Goal: Information Seeking & Learning: Learn about a topic

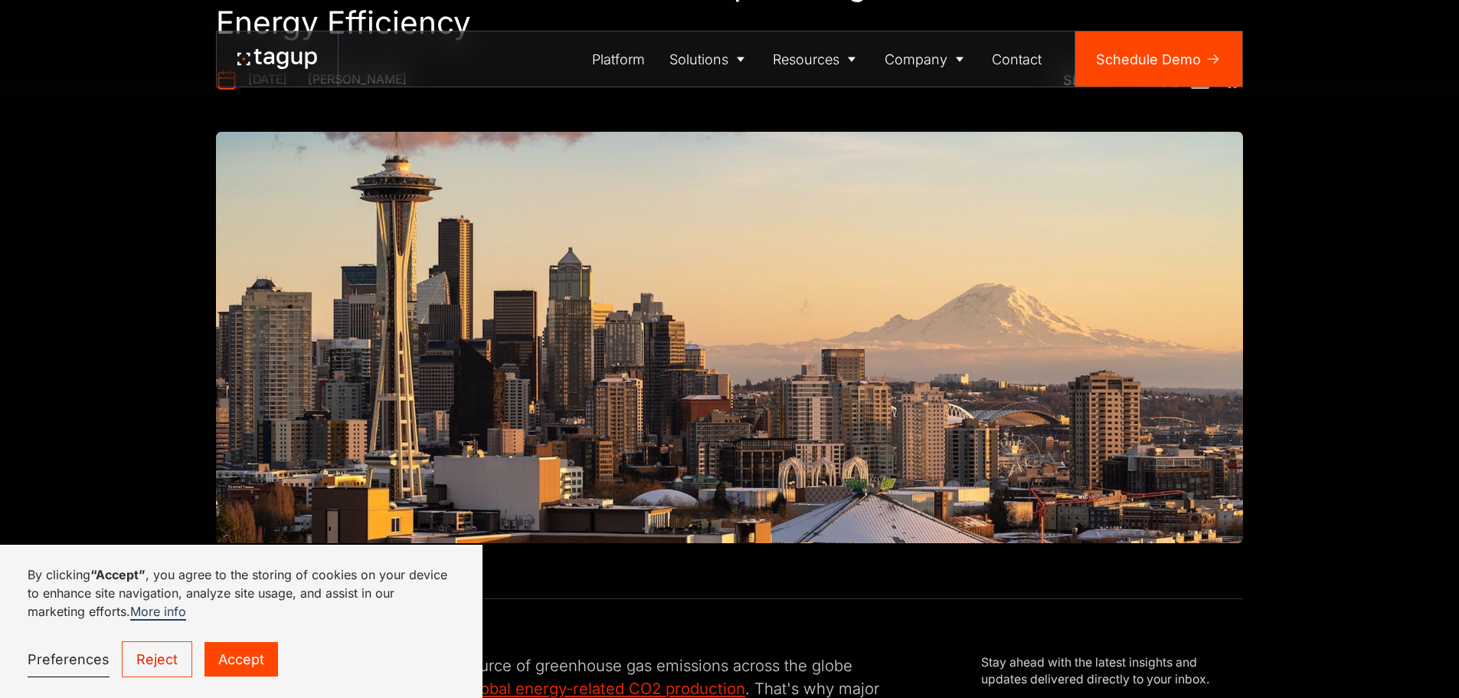
scroll to position [306, 0]
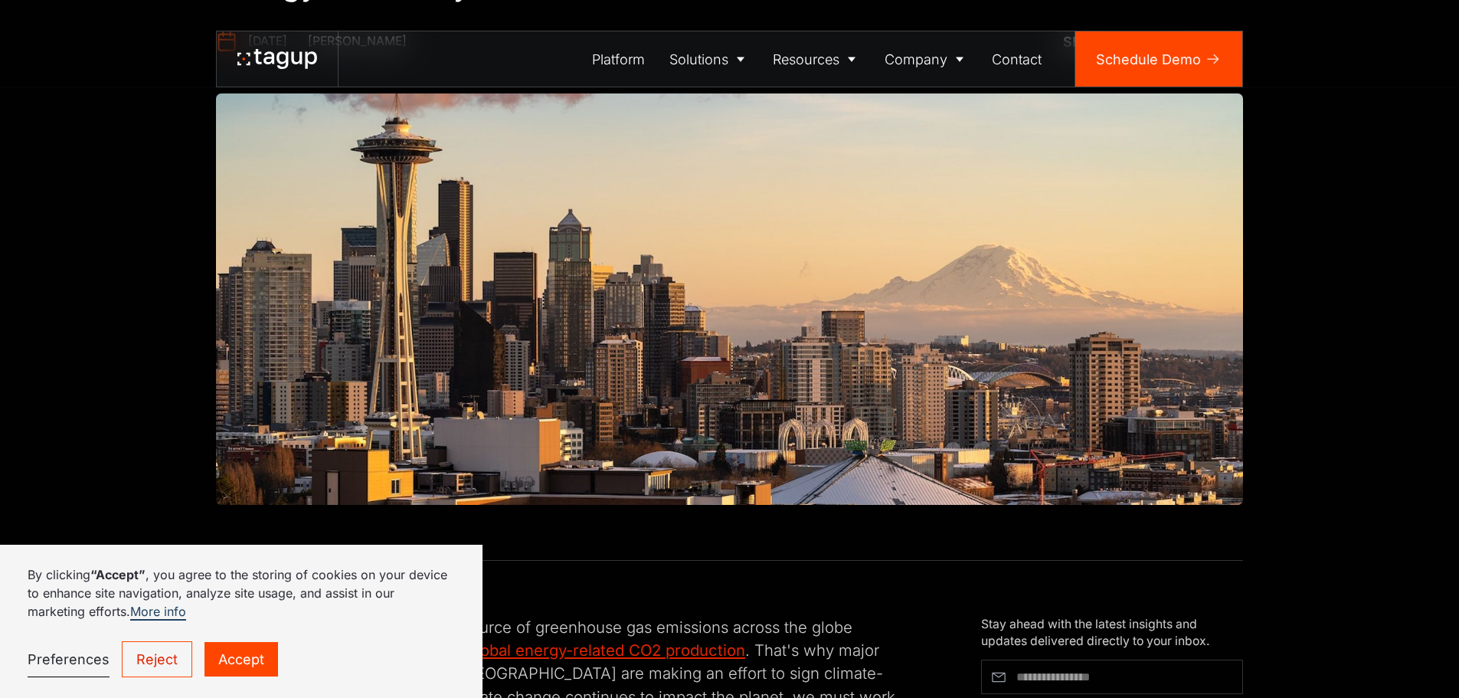
click at [237, 662] on link "Accept" at bounding box center [242, 659] width 74 height 34
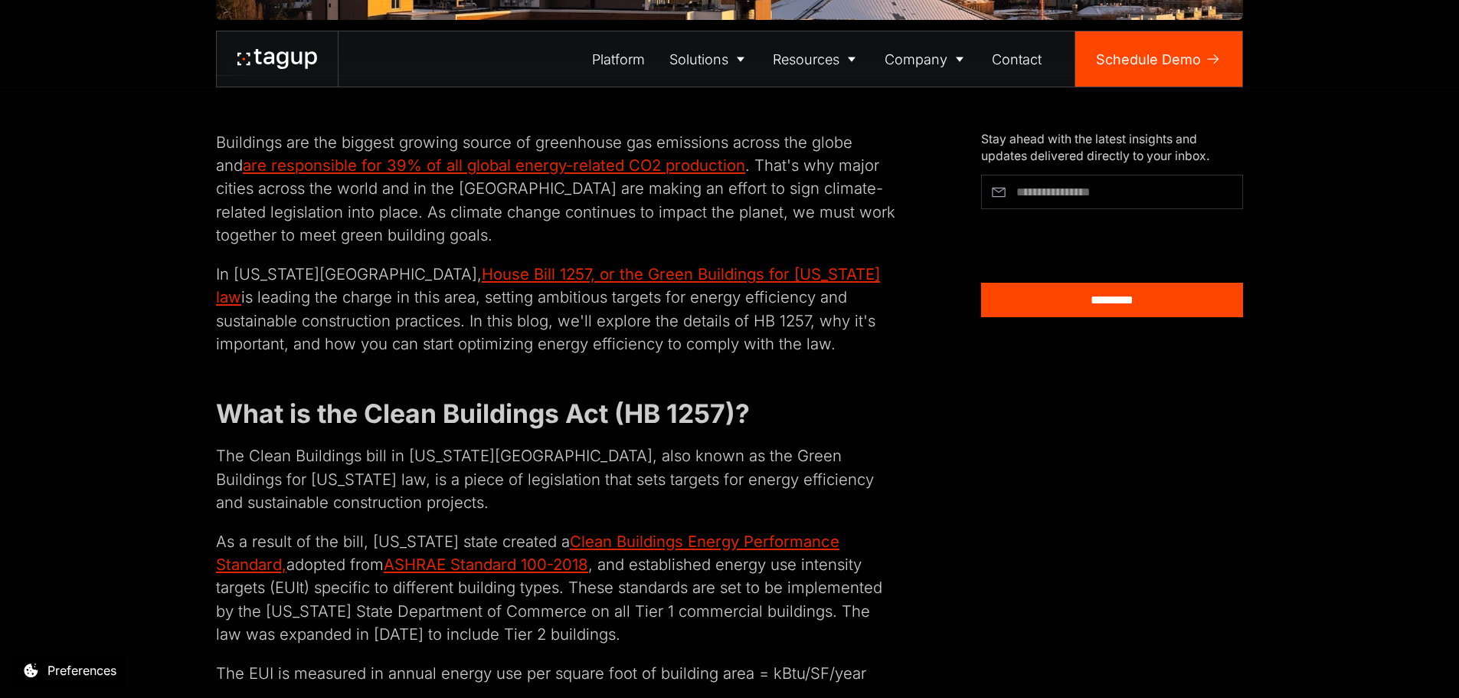
scroll to position [766, 0]
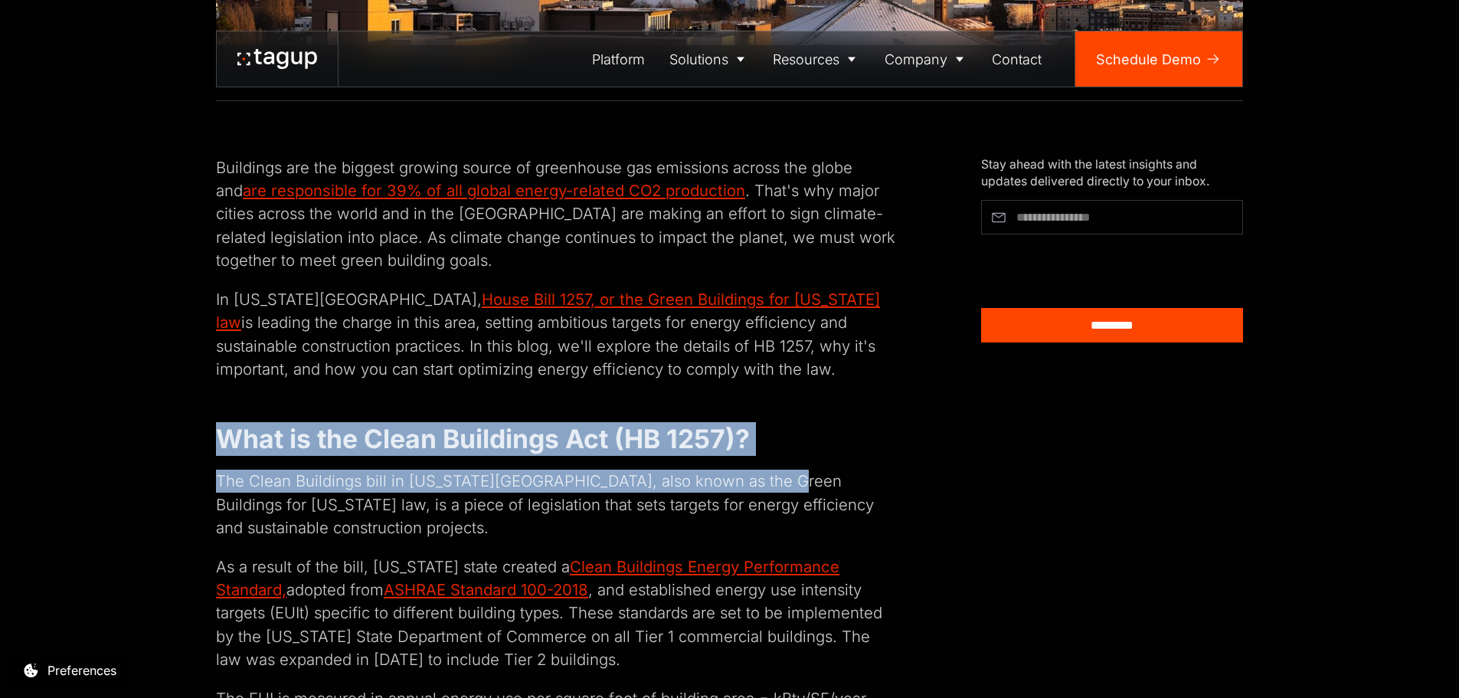
drag, startPoint x: 215, startPoint y: 438, endPoint x: 764, endPoint y: 484, distance: 550.4
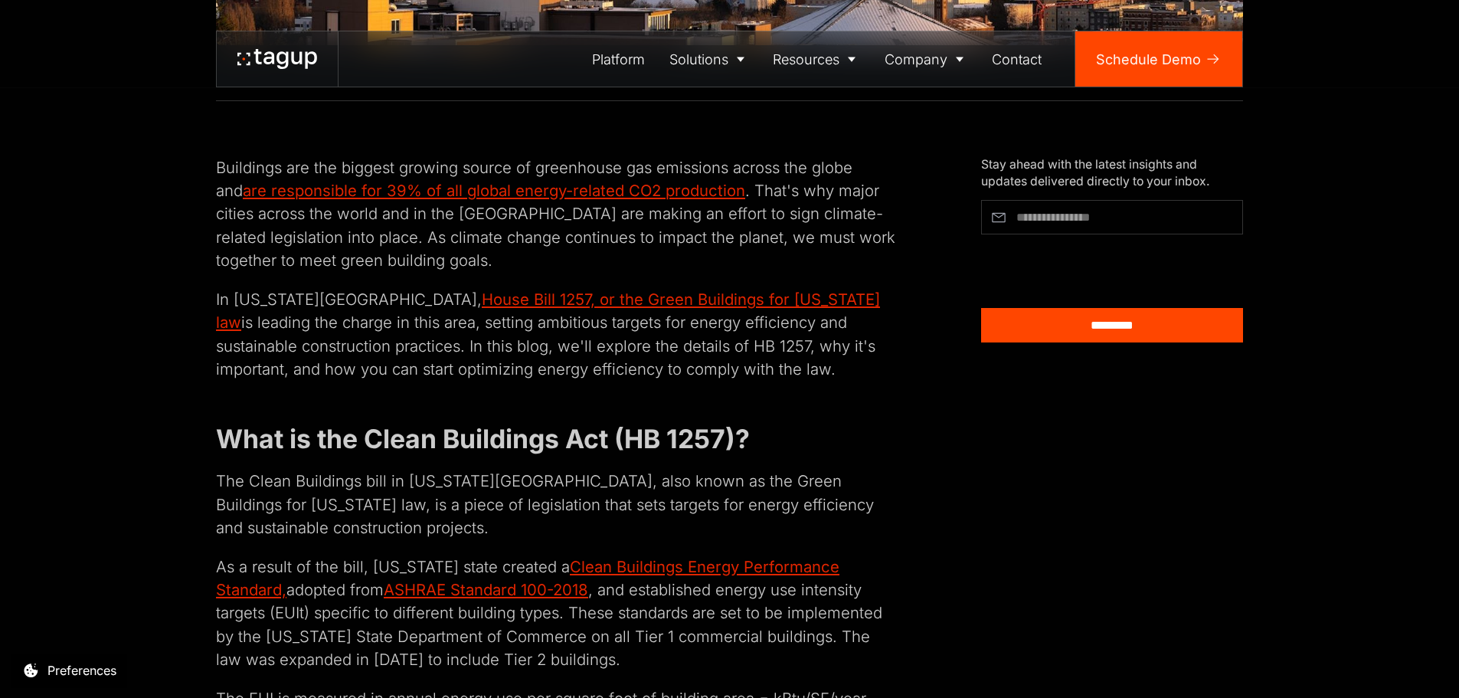
click at [766, 480] on p "The Clean Buildings bill in [US_STATE][GEOGRAPHIC_DATA], also known as the Gree…" at bounding box center [557, 505] width 683 height 70
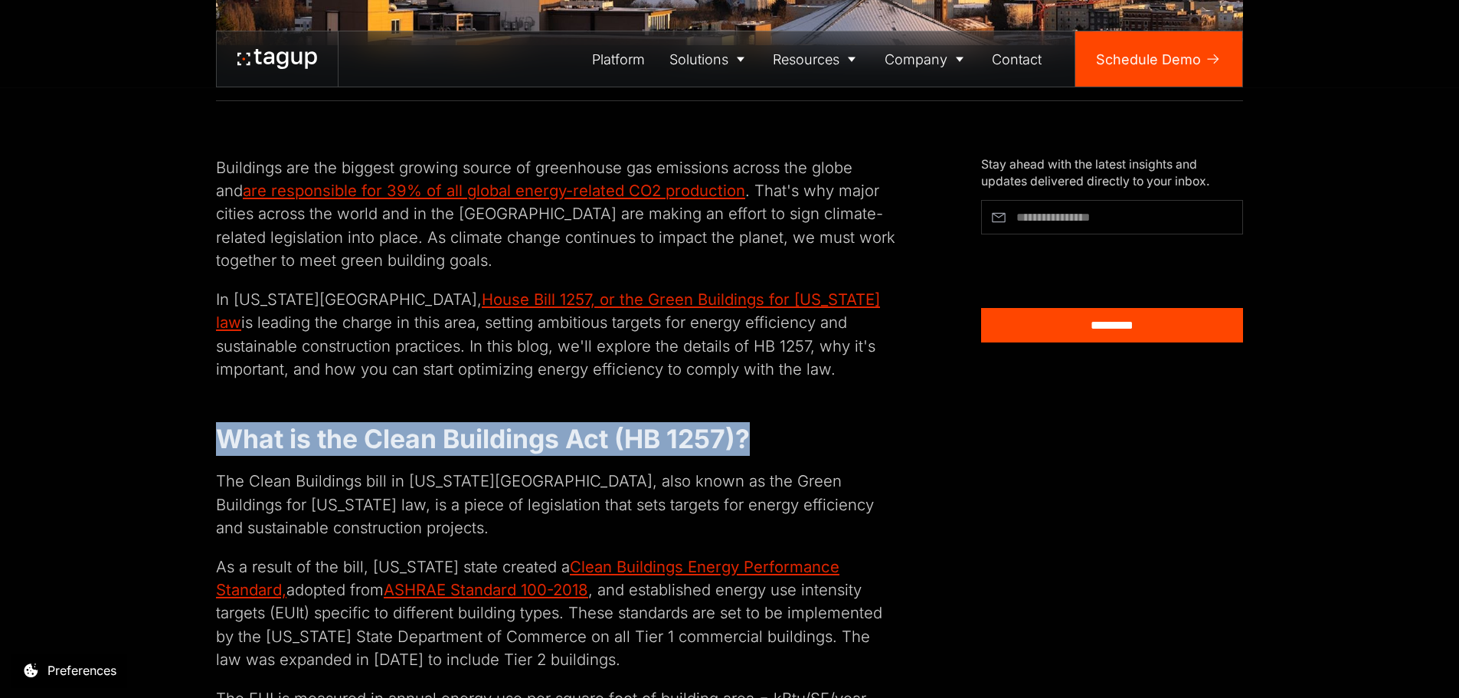
drag, startPoint x: 763, startPoint y: 434, endPoint x: 173, endPoint y: 446, distance: 589.9
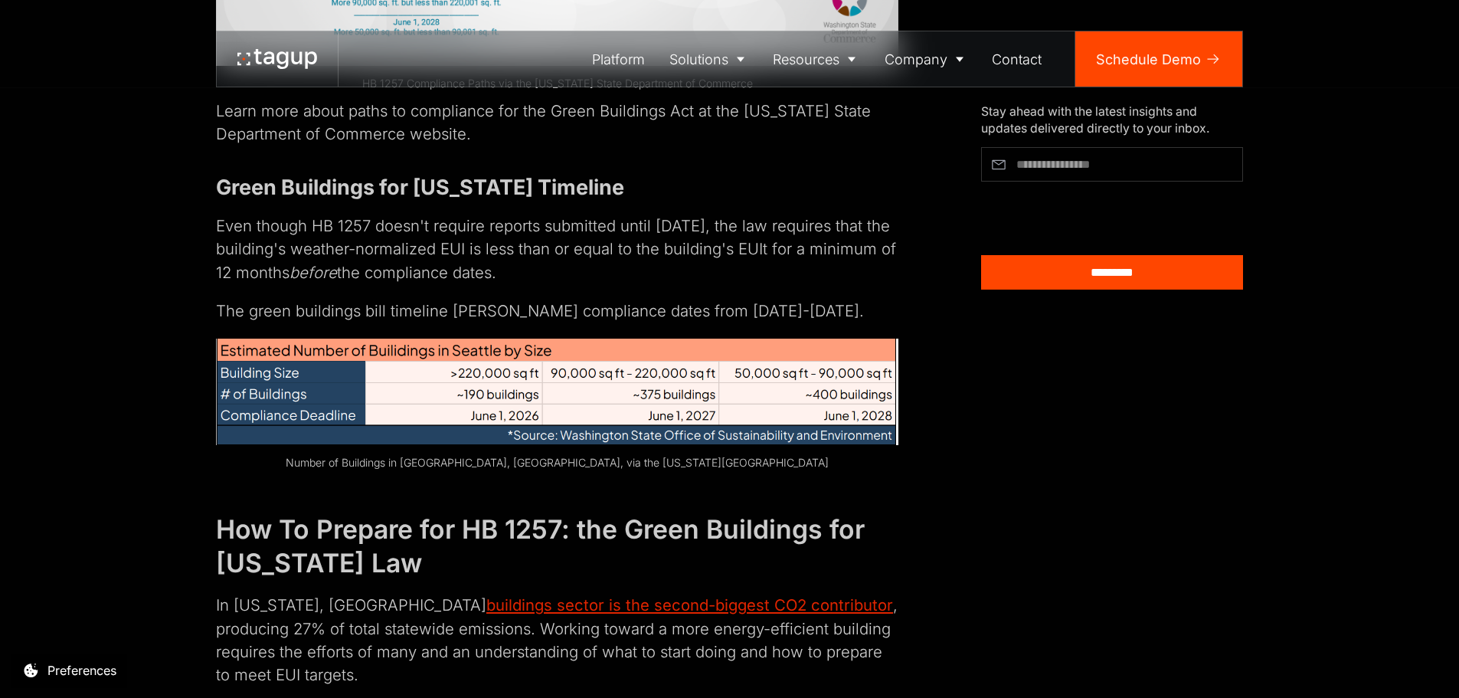
scroll to position [3141, 0]
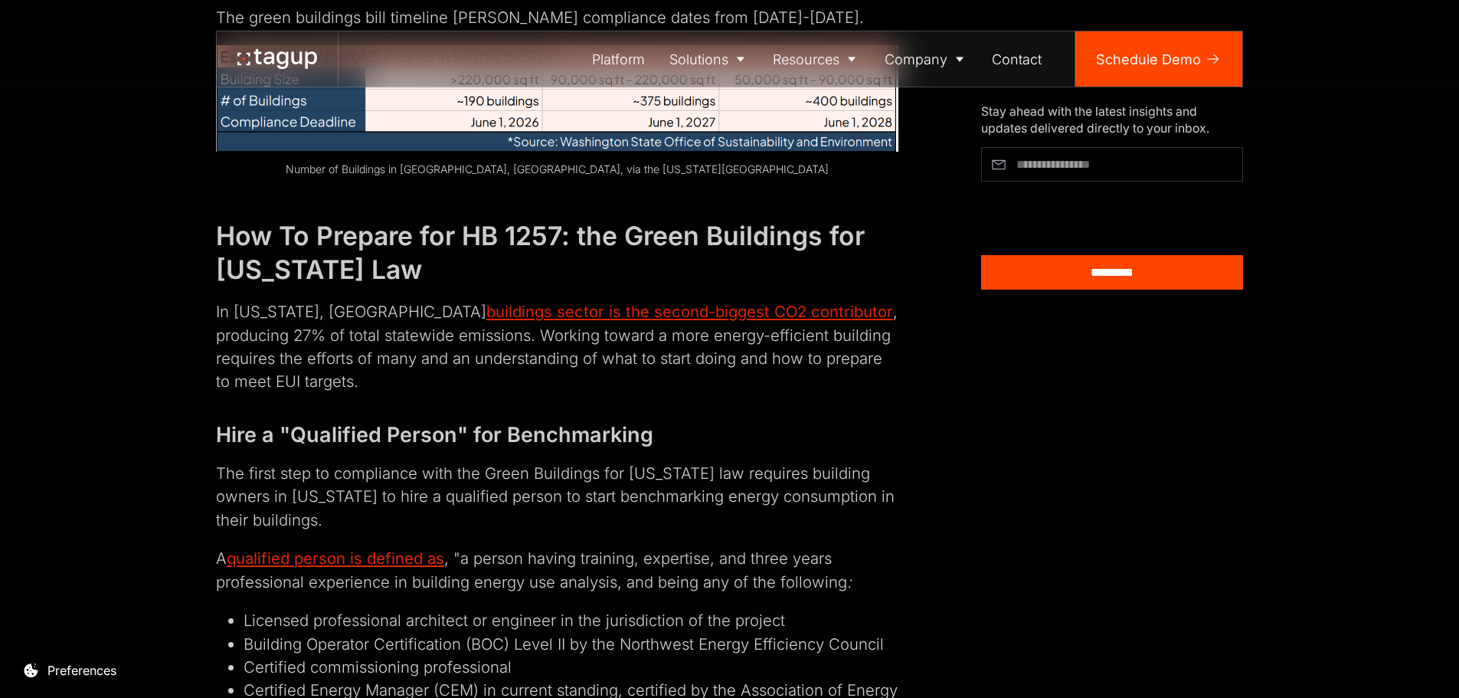
scroll to position [3370, 0]
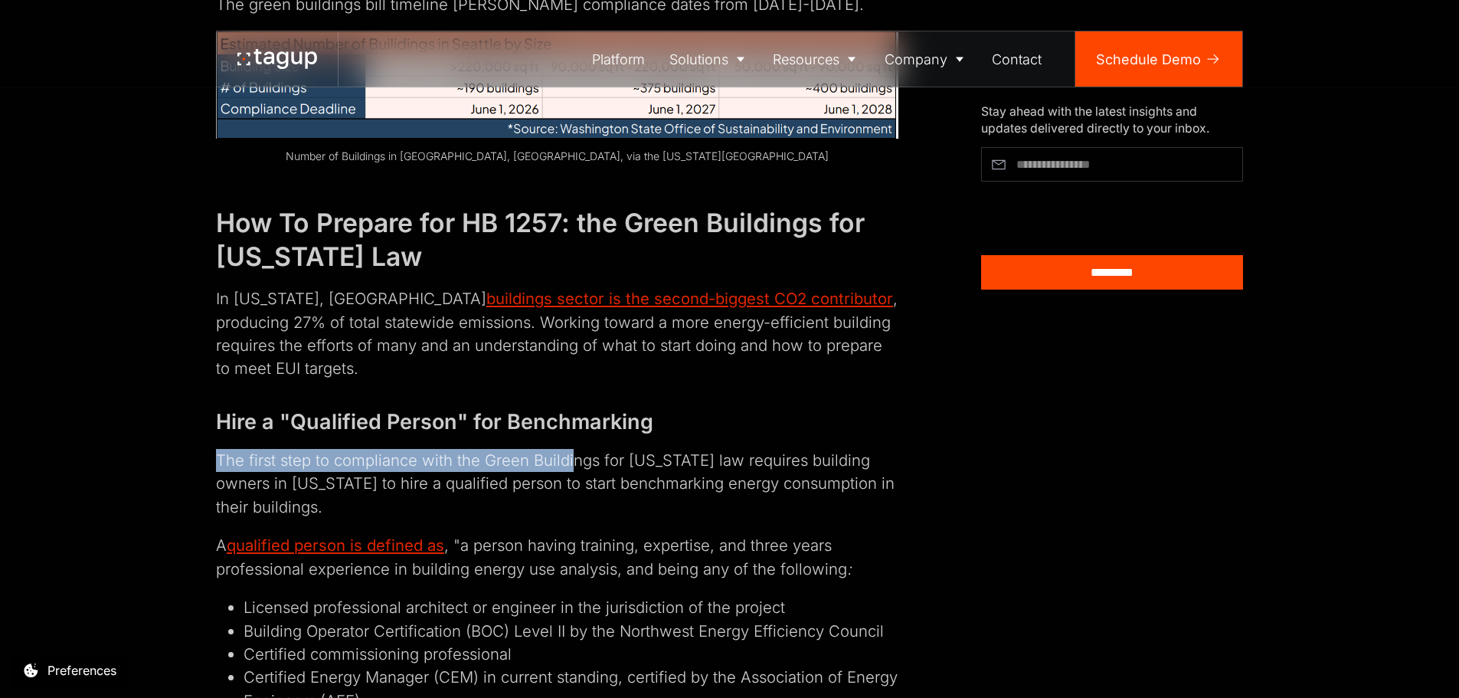
drag, startPoint x: 203, startPoint y: 430, endPoint x: 584, endPoint y: 424, distance: 381.5
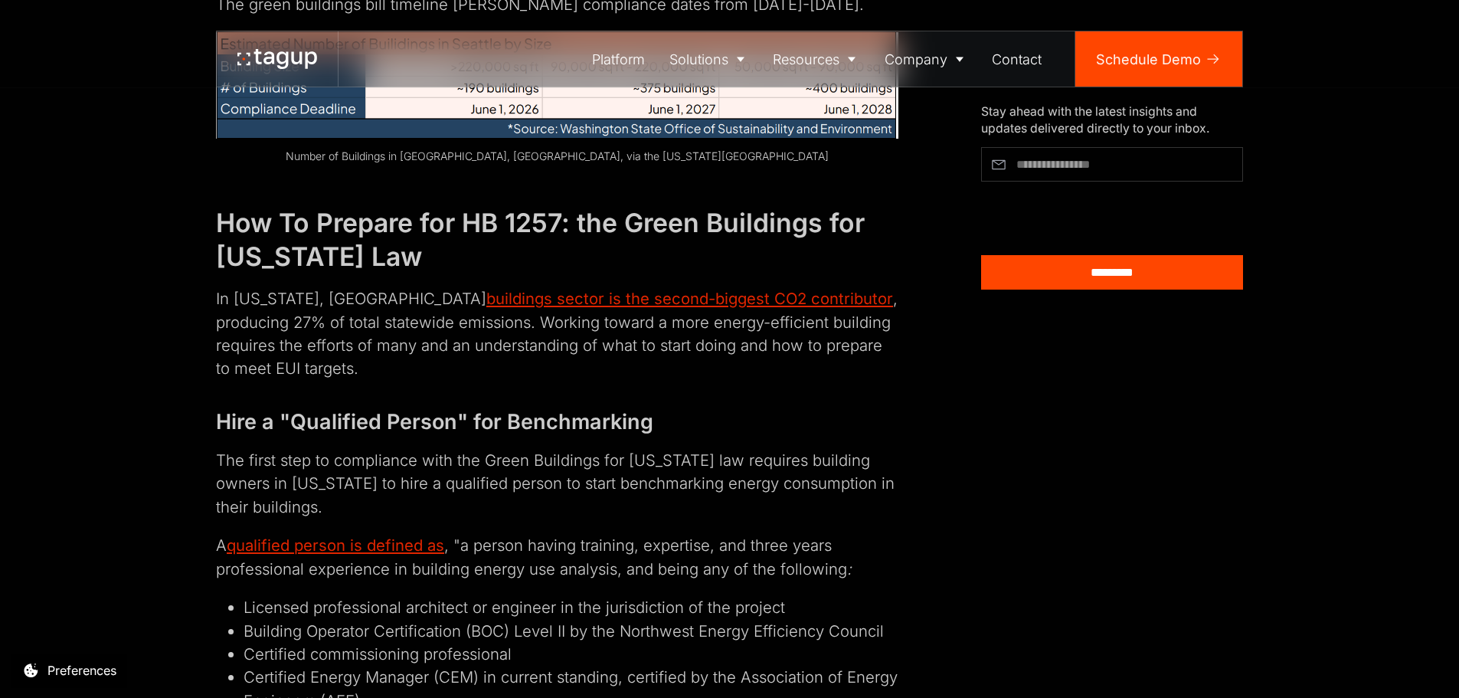
drag, startPoint x: 388, startPoint y: 460, endPoint x: 688, endPoint y: 457, distance: 299.5
click at [686, 457] on p "The first step to compliance with the Green Buildings for [US_STATE] law requir…" at bounding box center [557, 484] width 683 height 70
click at [689, 457] on p "The first step to compliance with the Green Buildings for [US_STATE] law requir…" at bounding box center [557, 484] width 683 height 70
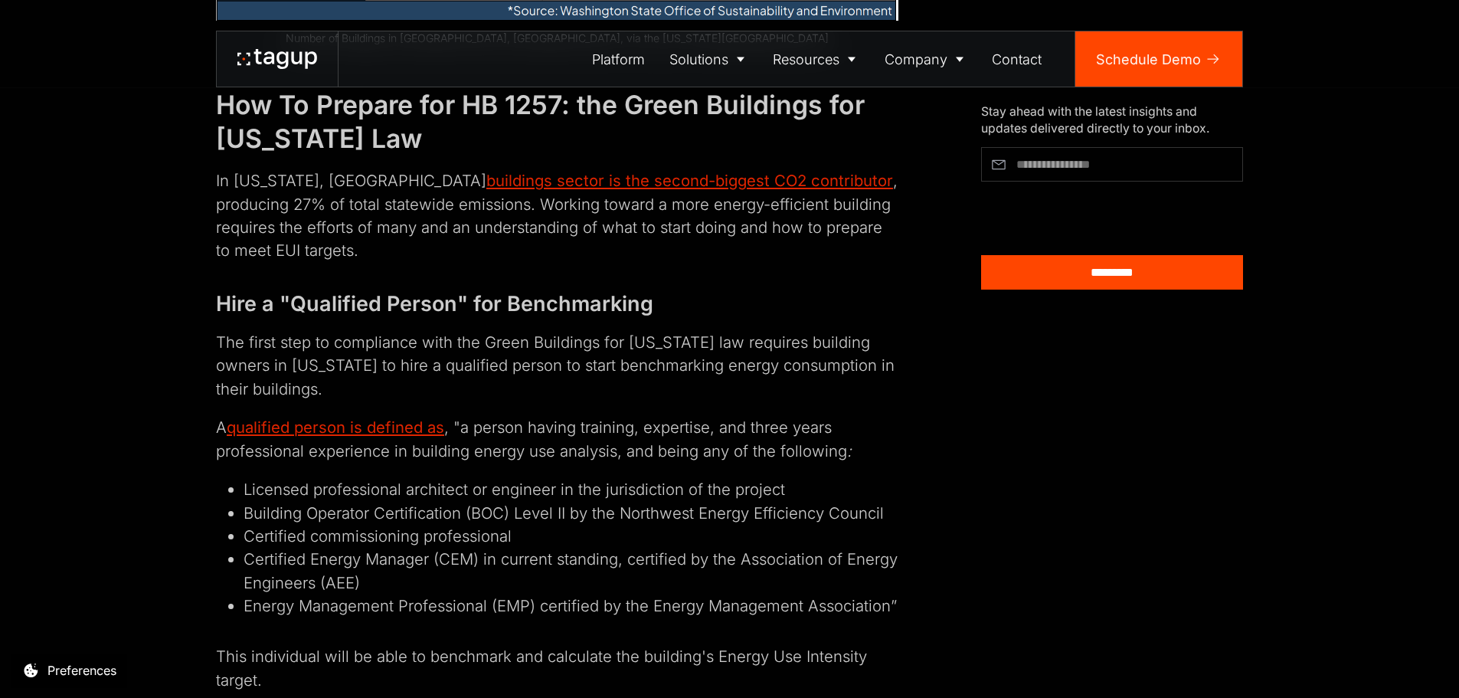
scroll to position [3524, 0]
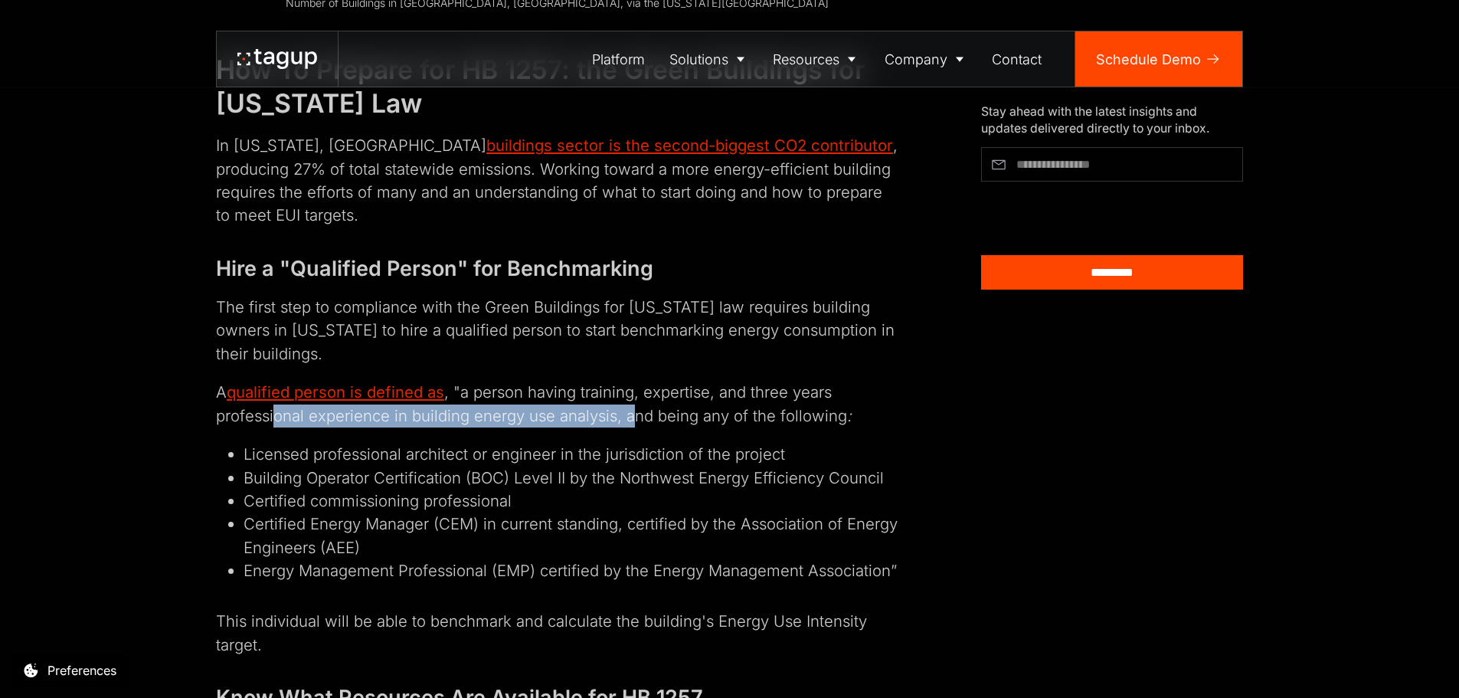
drag, startPoint x: 276, startPoint y: 394, endPoint x: 634, endPoint y: 386, distance: 358.6
click at [634, 386] on p "A qualified person is defined as , "a person having training, expertise, and th…" at bounding box center [557, 404] width 683 height 47
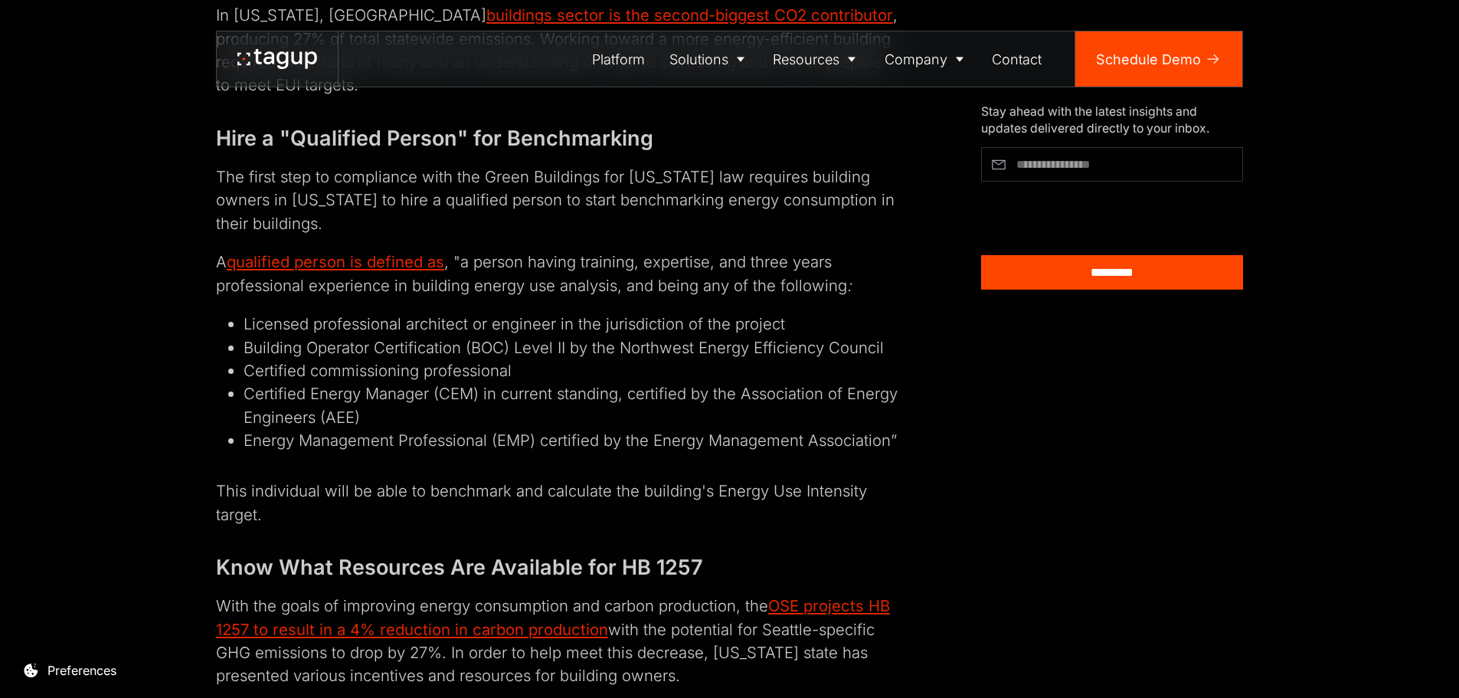
scroll to position [3677, 0]
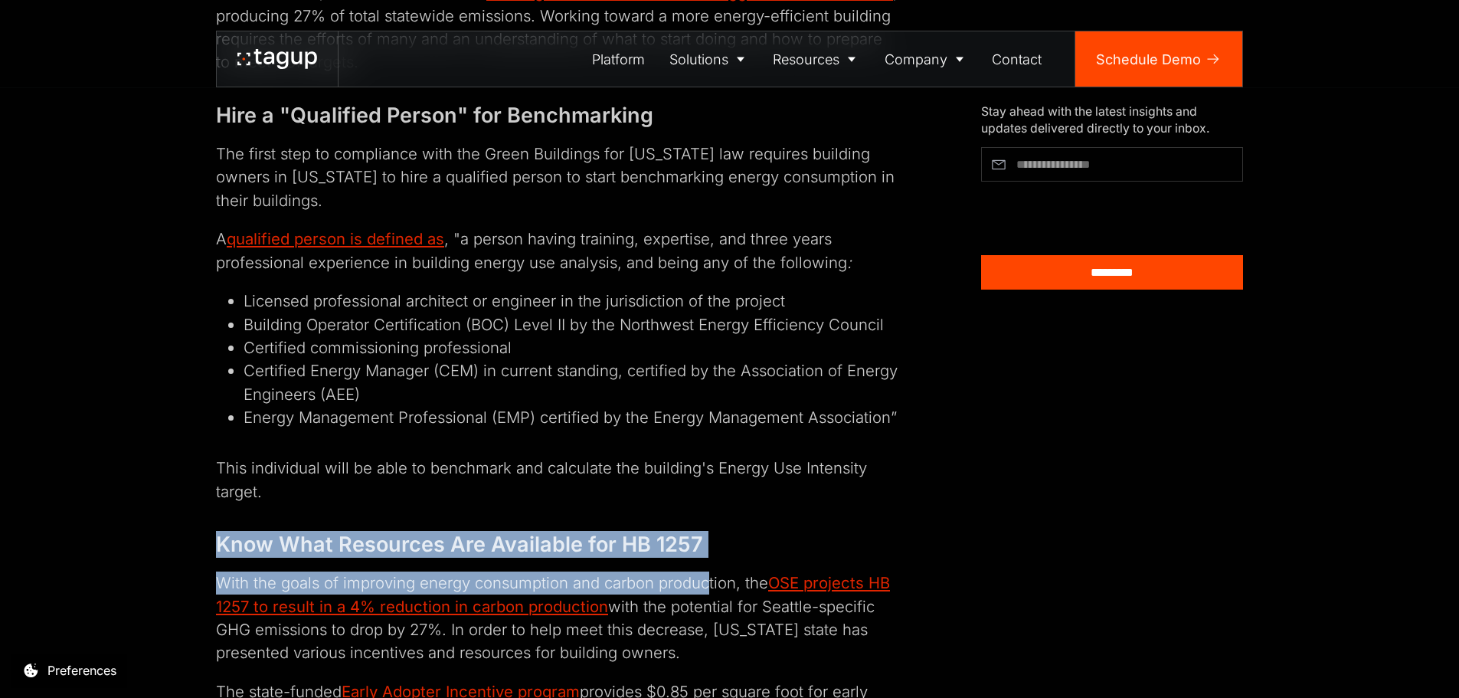
drag, startPoint x: 219, startPoint y: 529, endPoint x: 705, endPoint y: 561, distance: 486.8
click at [705, 571] on p "With the goals of improving energy consumption and carbon production, the OSE p…" at bounding box center [557, 617] width 683 height 93
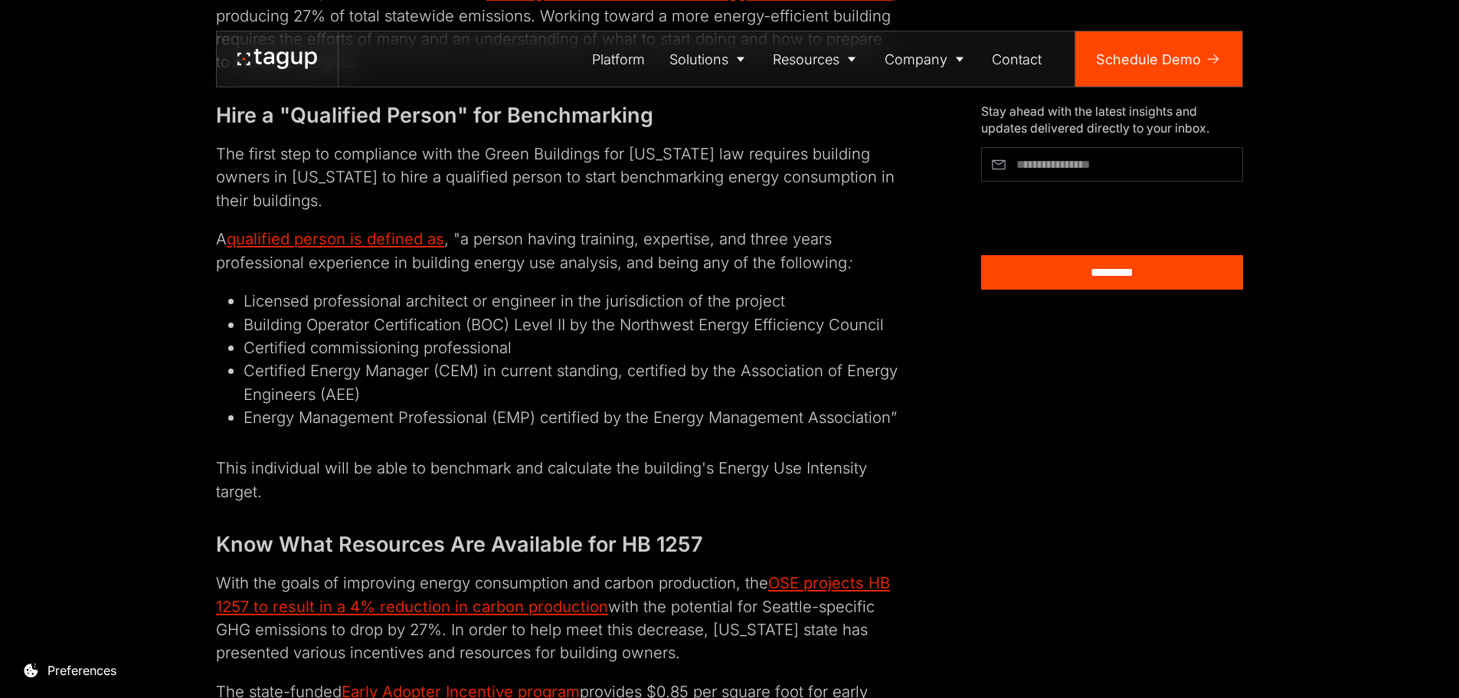
scroll to position [3753, 0]
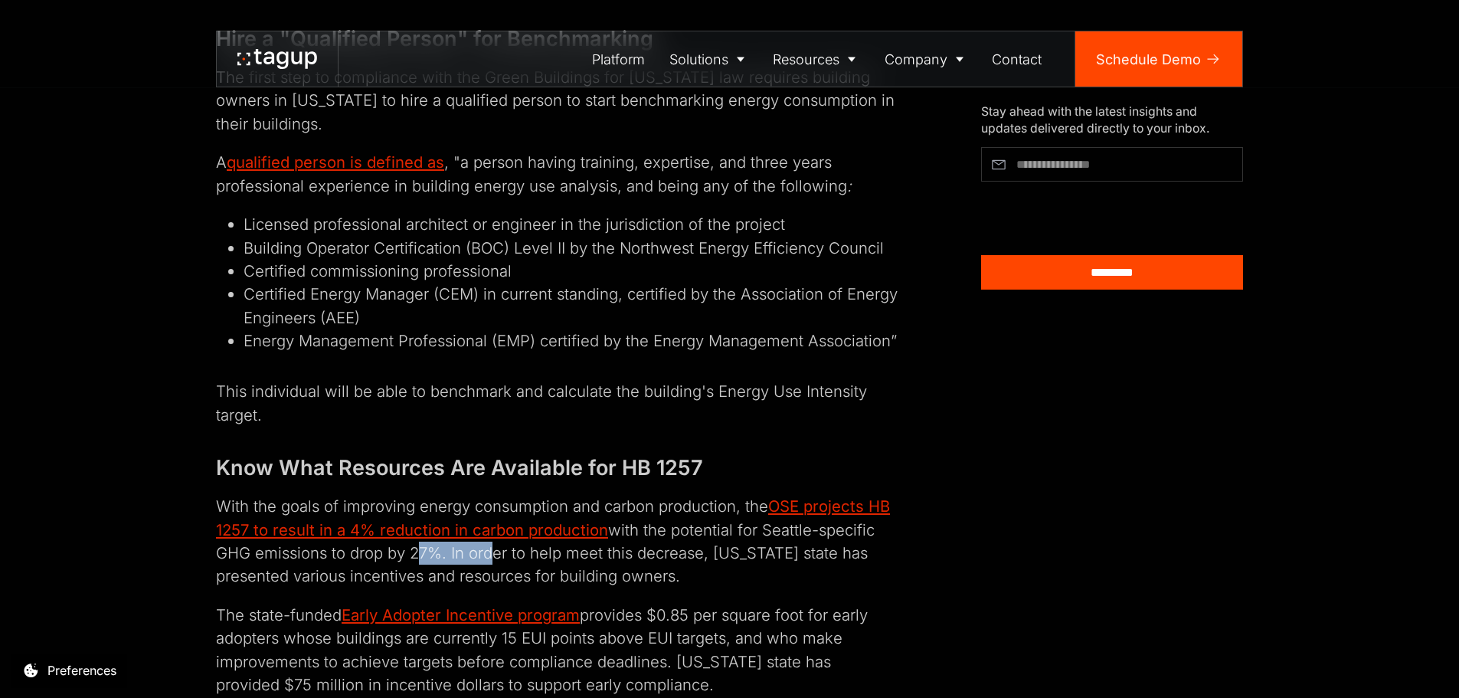
drag, startPoint x: 409, startPoint y: 534, endPoint x: 486, endPoint y: 532, distance: 76.6
click at [486, 532] on p "With the goals of improving energy consumption and carbon production, the OSE p…" at bounding box center [557, 541] width 683 height 93
drag, startPoint x: 214, startPoint y: 529, endPoint x: 542, endPoint y: 538, distance: 328.0
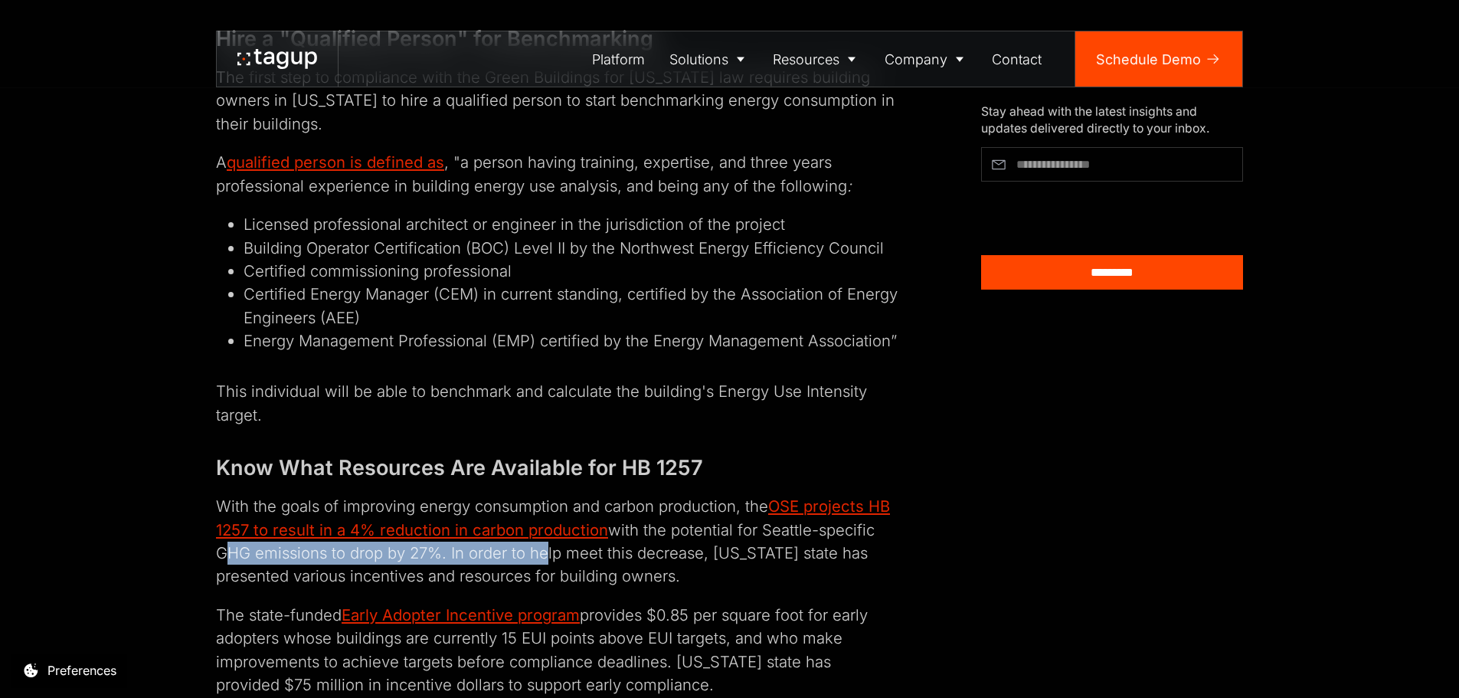
click at [542, 538] on p "With the goals of improving energy consumption and carbon production, the OSE p…" at bounding box center [557, 541] width 683 height 93
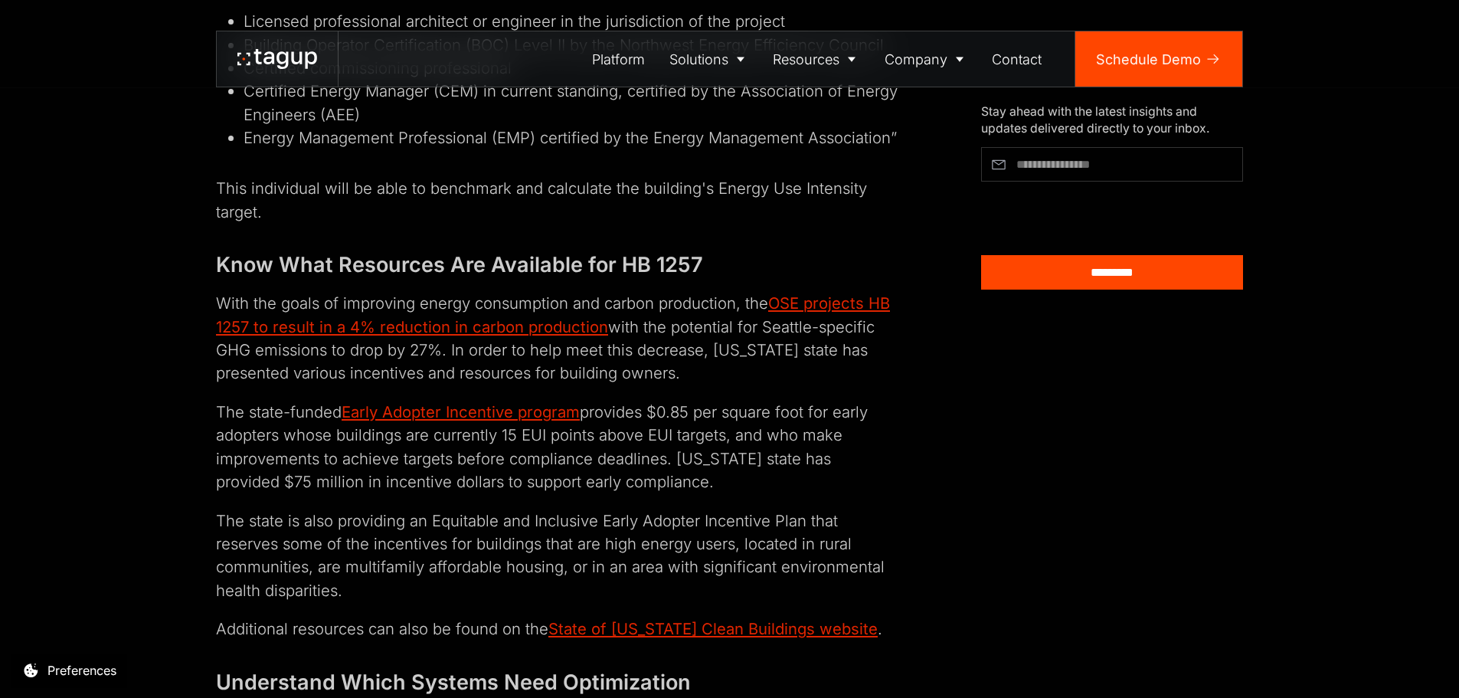
scroll to position [3983, 0]
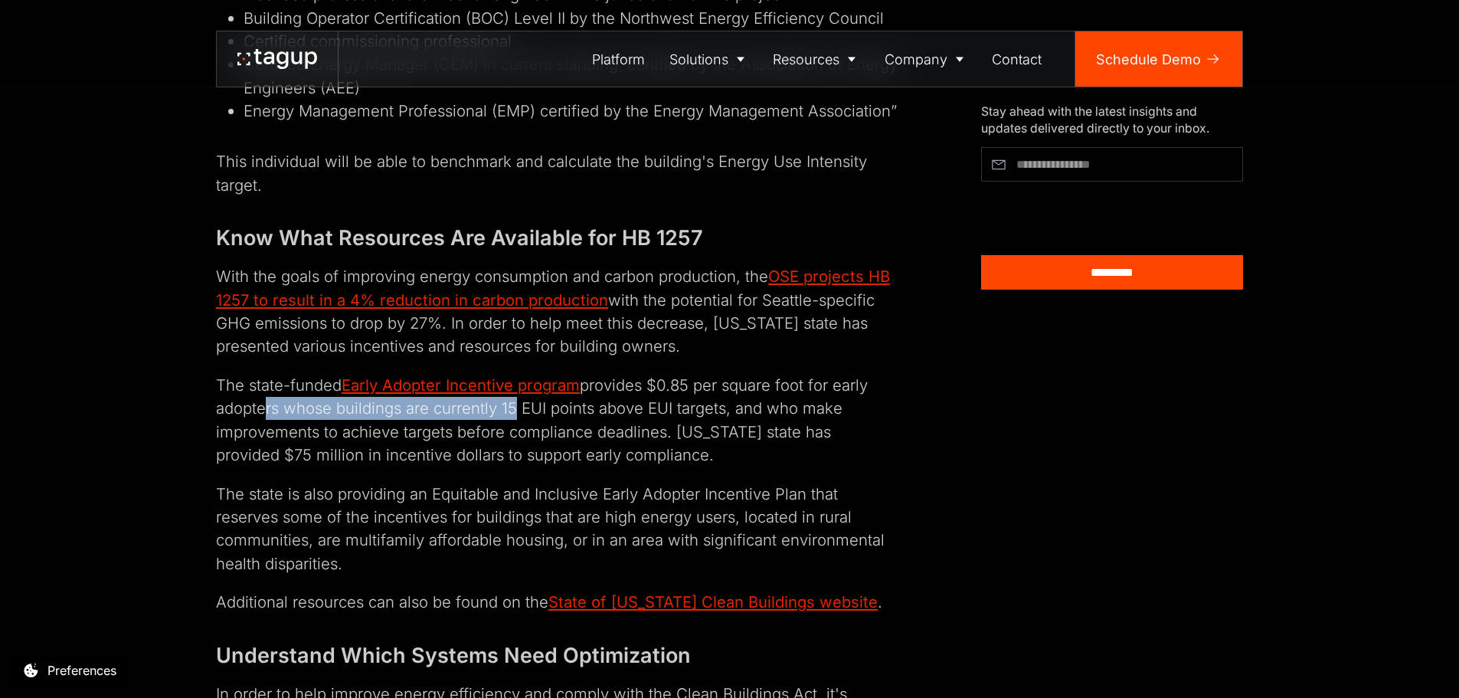
drag, startPoint x: 261, startPoint y: 391, endPoint x: 508, endPoint y: 385, distance: 246.7
click at [508, 385] on p "The state-funded Early Adopter Incentive program provides $0.85 per square foot…" at bounding box center [557, 420] width 683 height 93
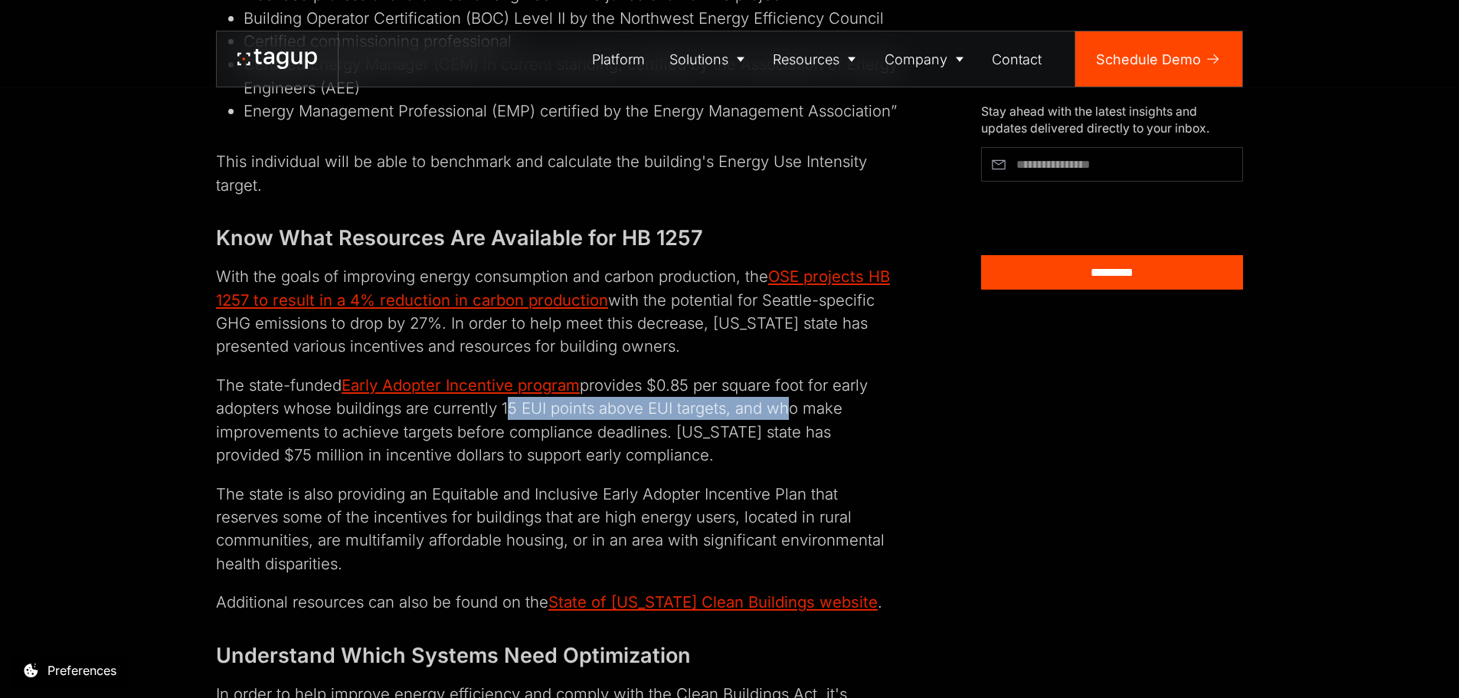
drag, startPoint x: 503, startPoint y: 385, endPoint x: 777, endPoint y: 390, distance: 273.5
click at [777, 390] on p "The state-funded Early Adopter Incentive program provides $0.85 per square foot…" at bounding box center [557, 420] width 683 height 93
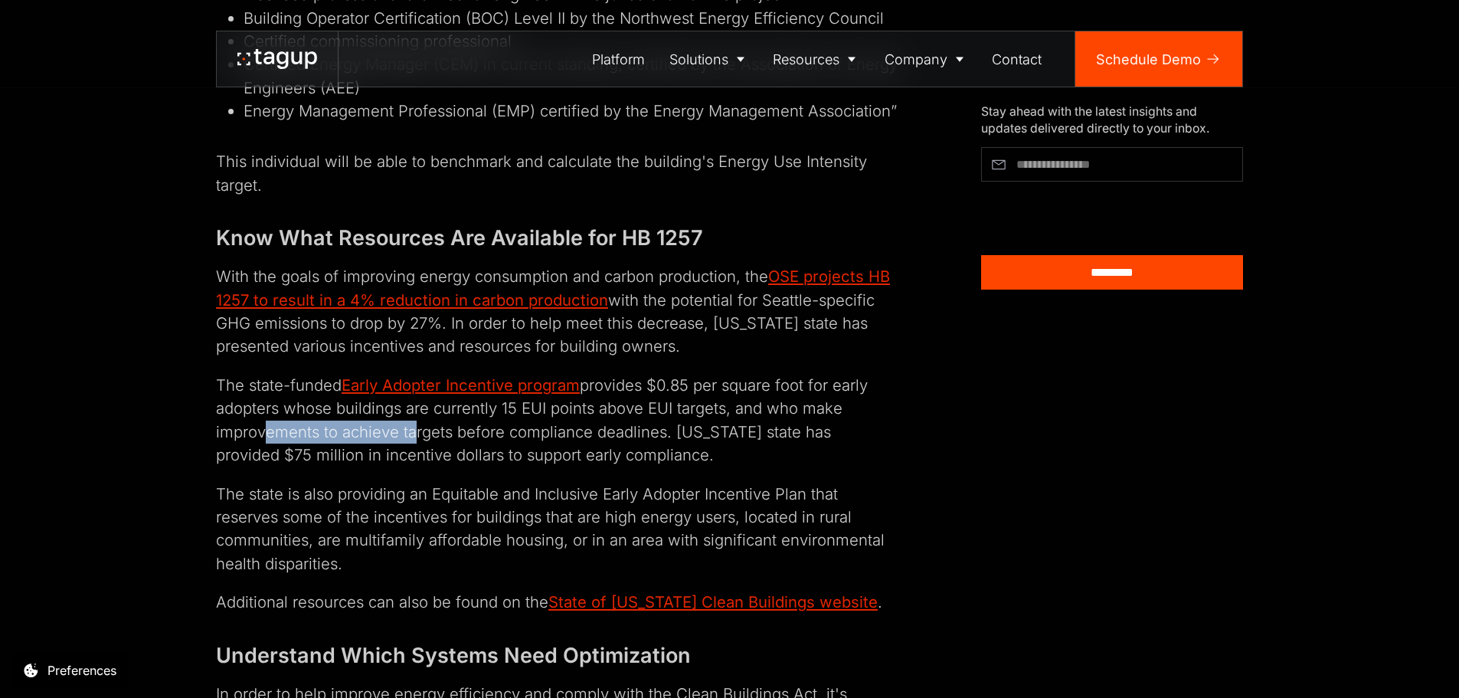
drag, startPoint x: 254, startPoint y: 406, endPoint x: 409, endPoint y: 401, distance: 154.8
click at [409, 401] on p "The state-funded Early Adopter Incentive program provides $0.85 per square foot…" at bounding box center [557, 420] width 683 height 93
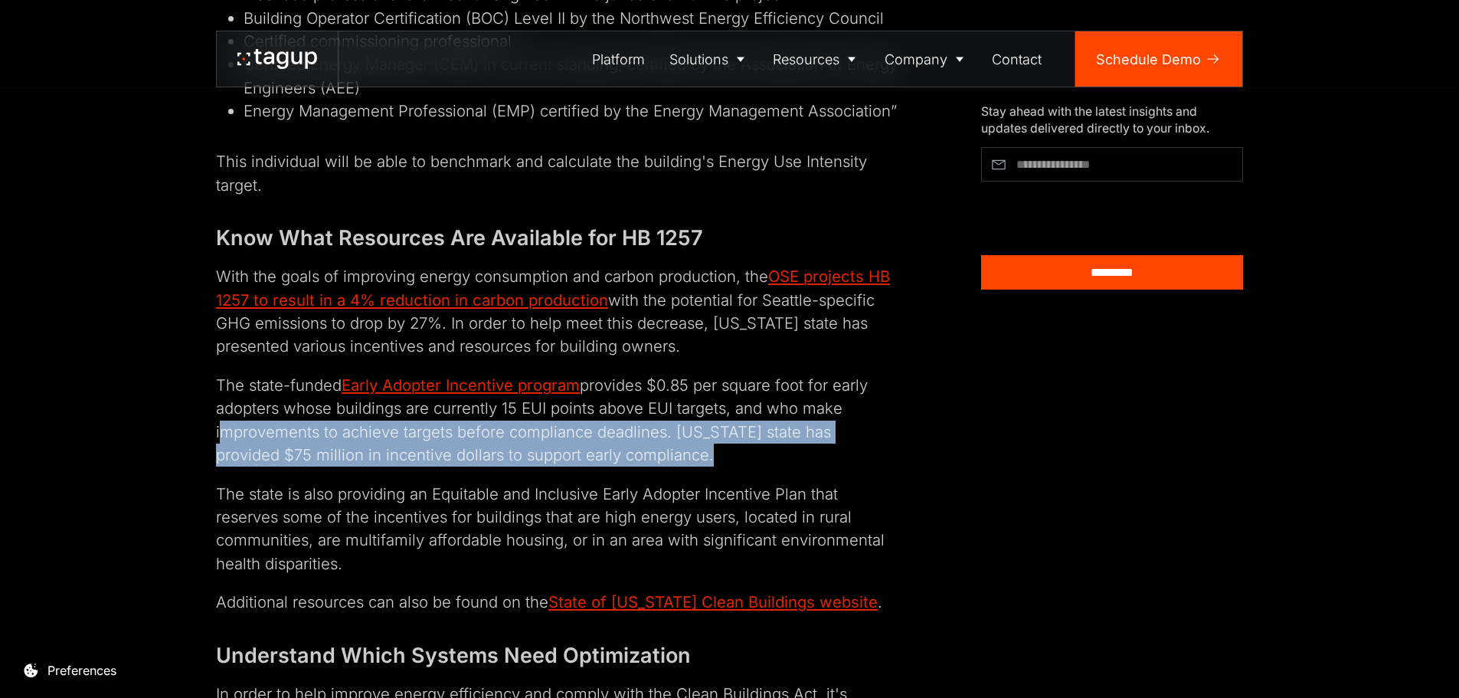
drag, startPoint x: 211, startPoint y: 406, endPoint x: 640, endPoint y: 434, distance: 429.8
click at [640, 434] on p "The state-funded Early Adopter Incentive program provides $0.85 per square foot…" at bounding box center [557, 420] width 683 height 93
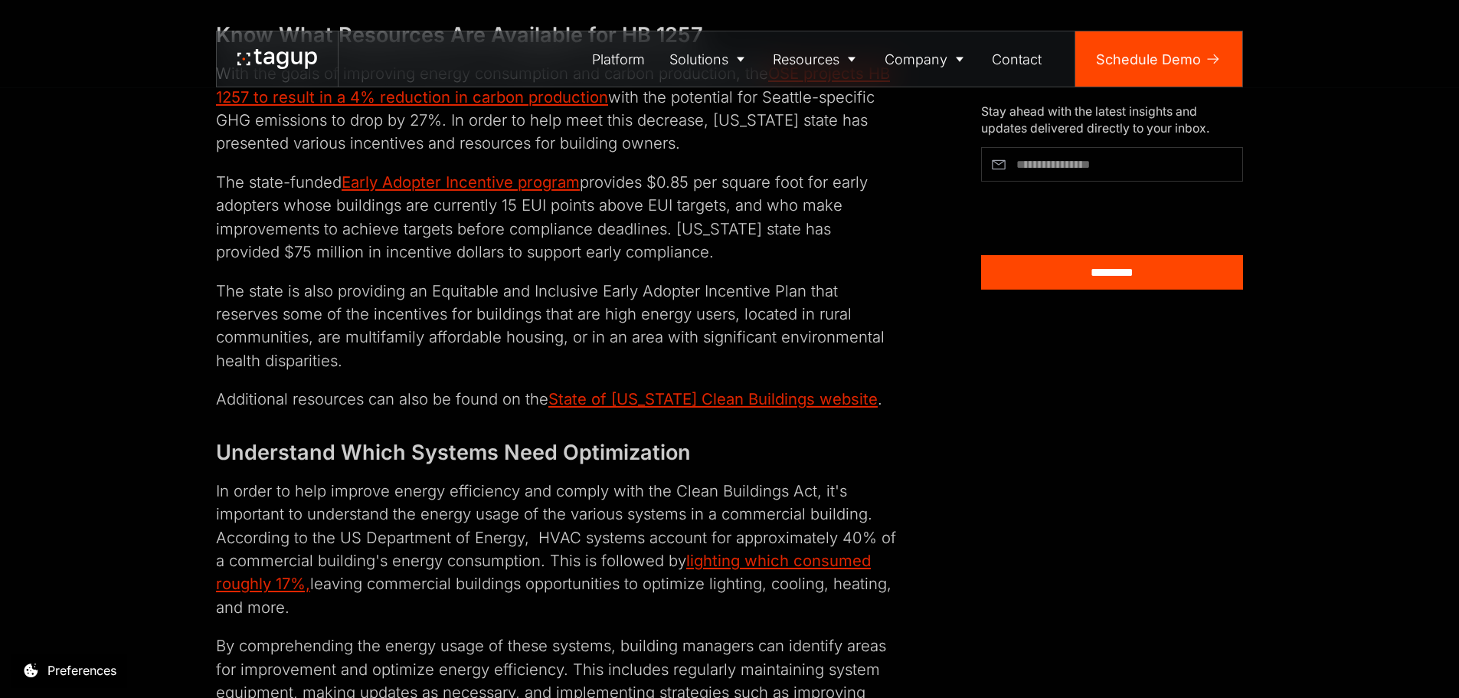
scroll to position [4213, 0]
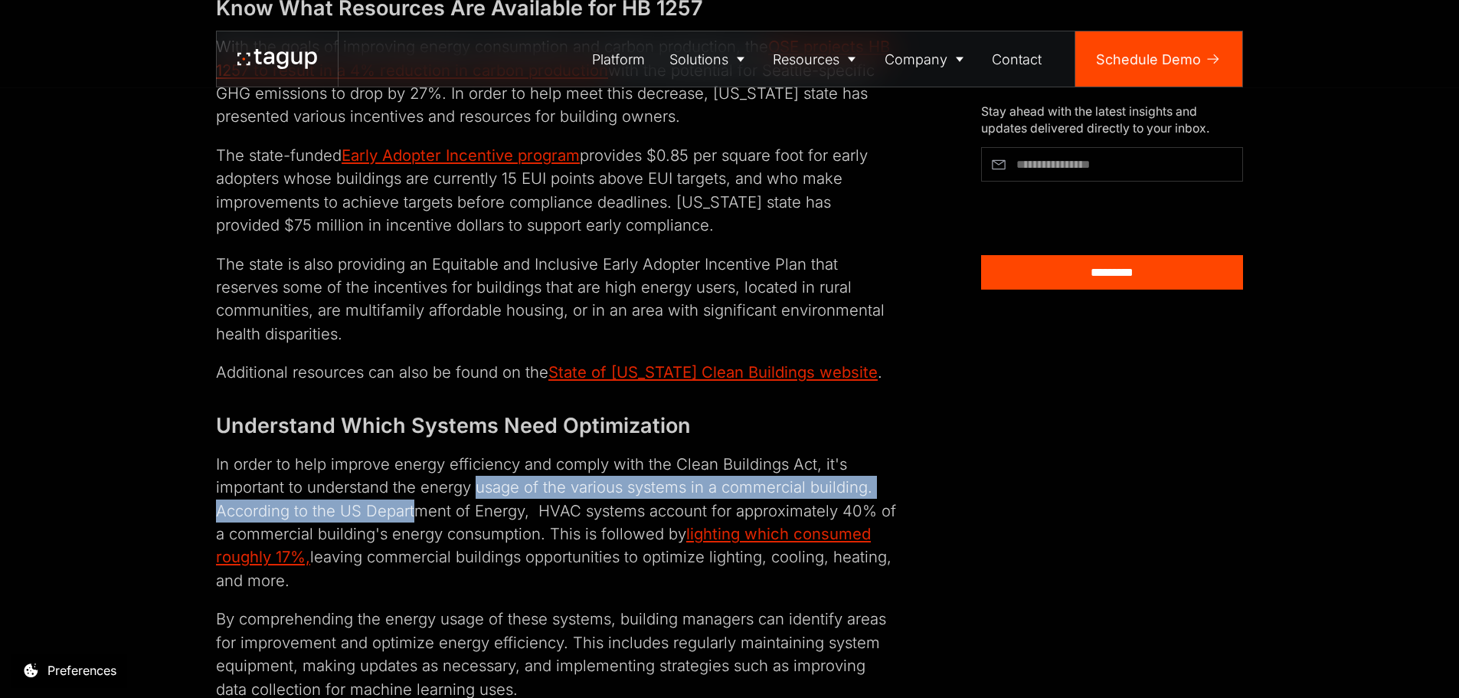
drag, startPoint x: 416, startPoint y: 482, endPoint x: 473, endPoint y: 475, distance: 57.9
click at [473, 475] on p "In order to help improve energy efficiency and comply with the Clean Buildings …" at bounding box center [557, 522] width 683 height 139
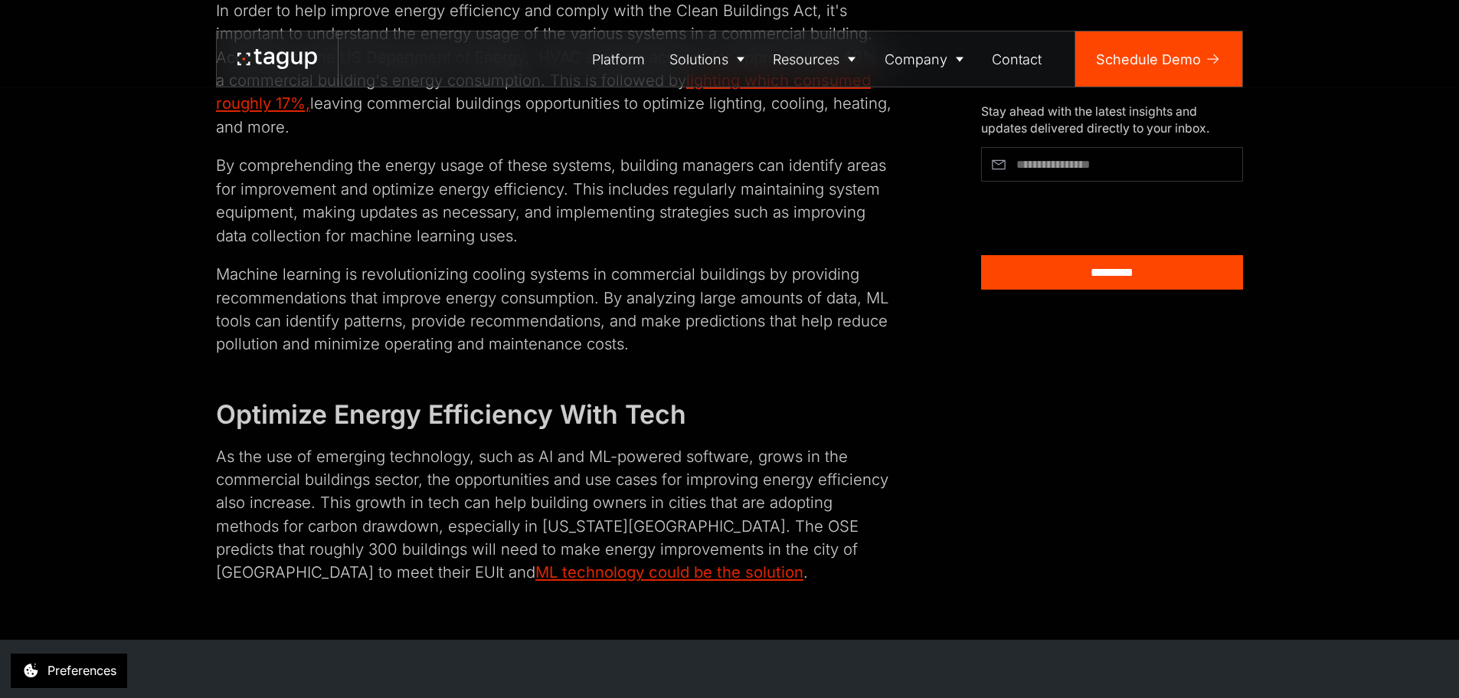
scroll to position [4673, 0]
